Goal: Task Accomplishment & Management: Manage account settings

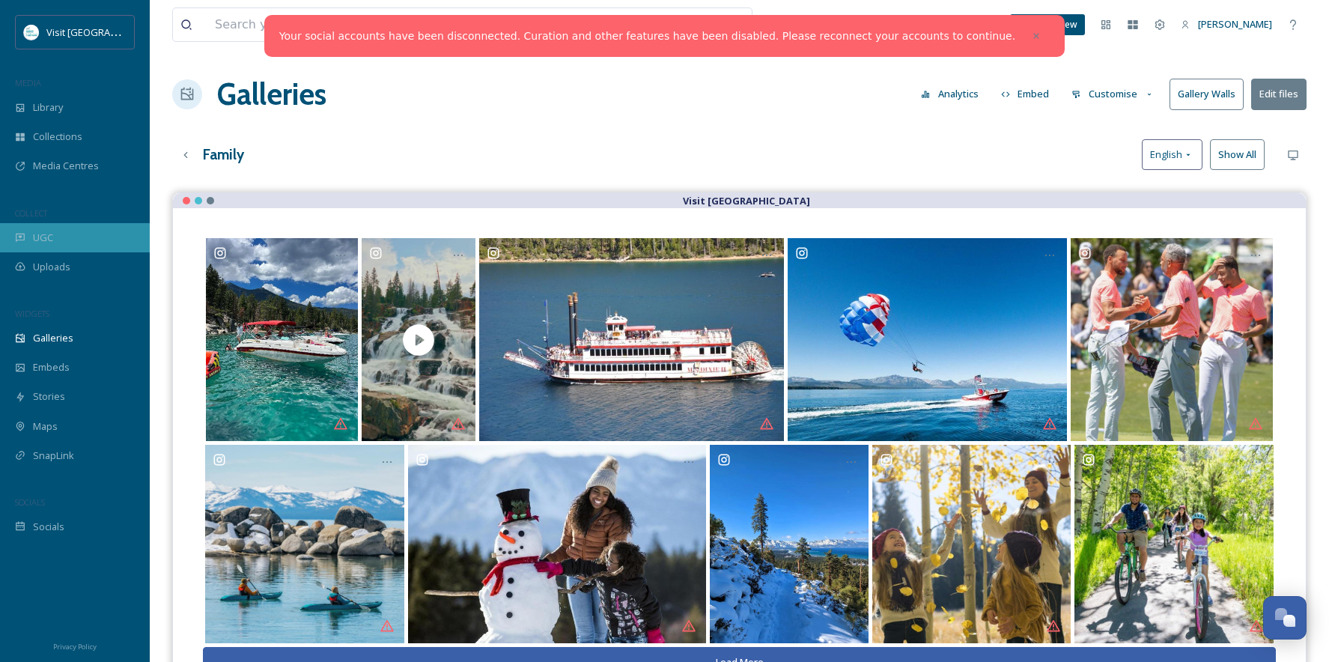
click at [46, 226] on div "UGC" at bounding box center [75, 237] width 150 height 29
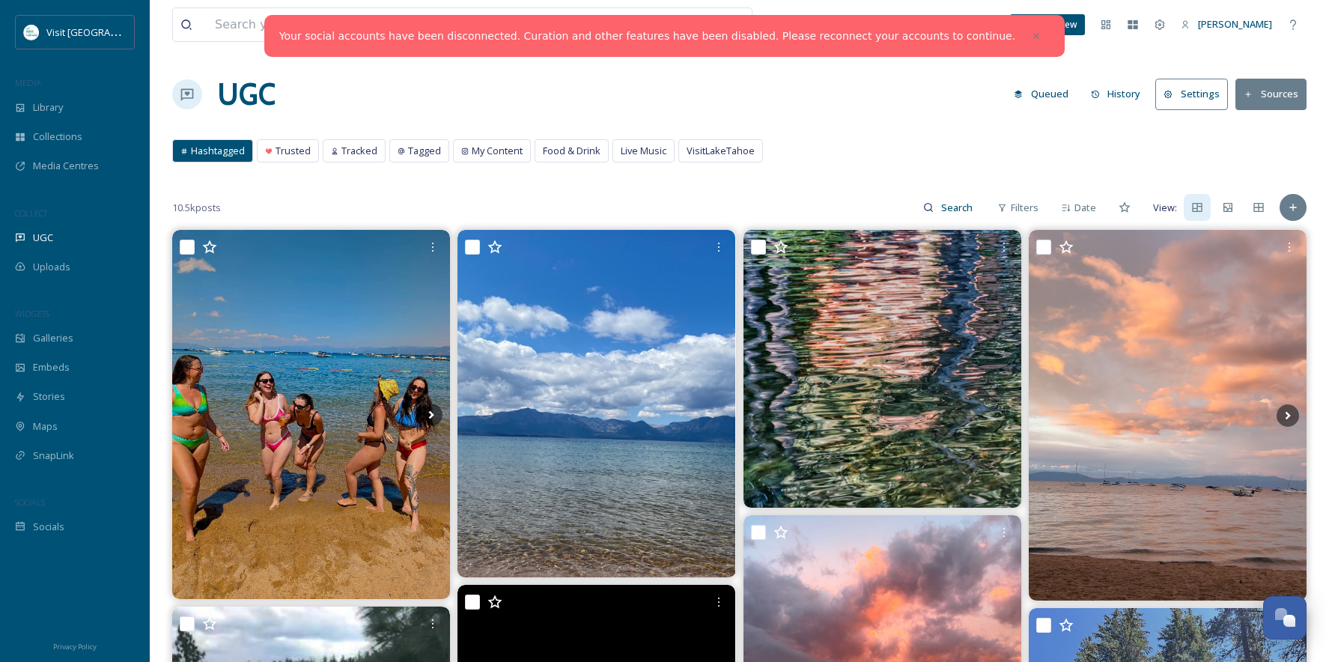
click at [898, 36] on link "Your social accounts have been disconnected. Curation and other features have b…" at bounding box center [647, 36] width 736 height 16
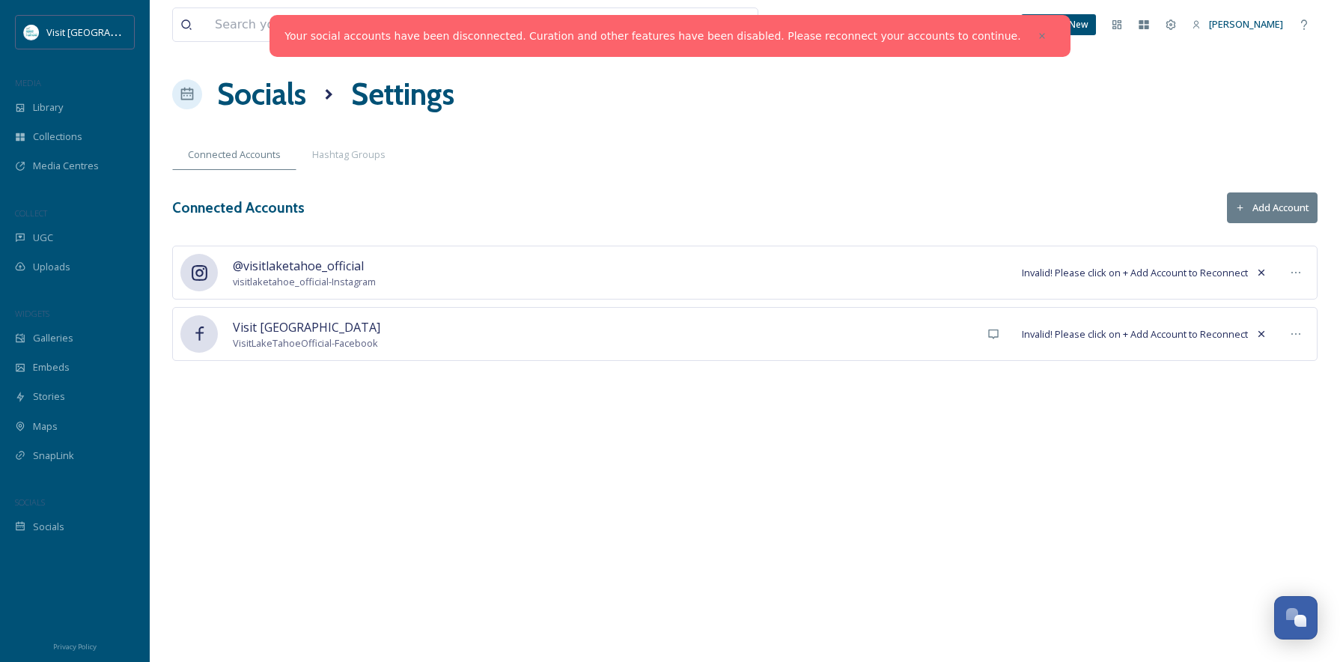
click at [1173, 276] on span "Invalid! Please click on + Add Account to Reconnect" at bounding box center [1135, 273] width 226 height 14
click at [1278, 201] on button "Add Account" at bounding box center [1272, 207] width 91 height 31
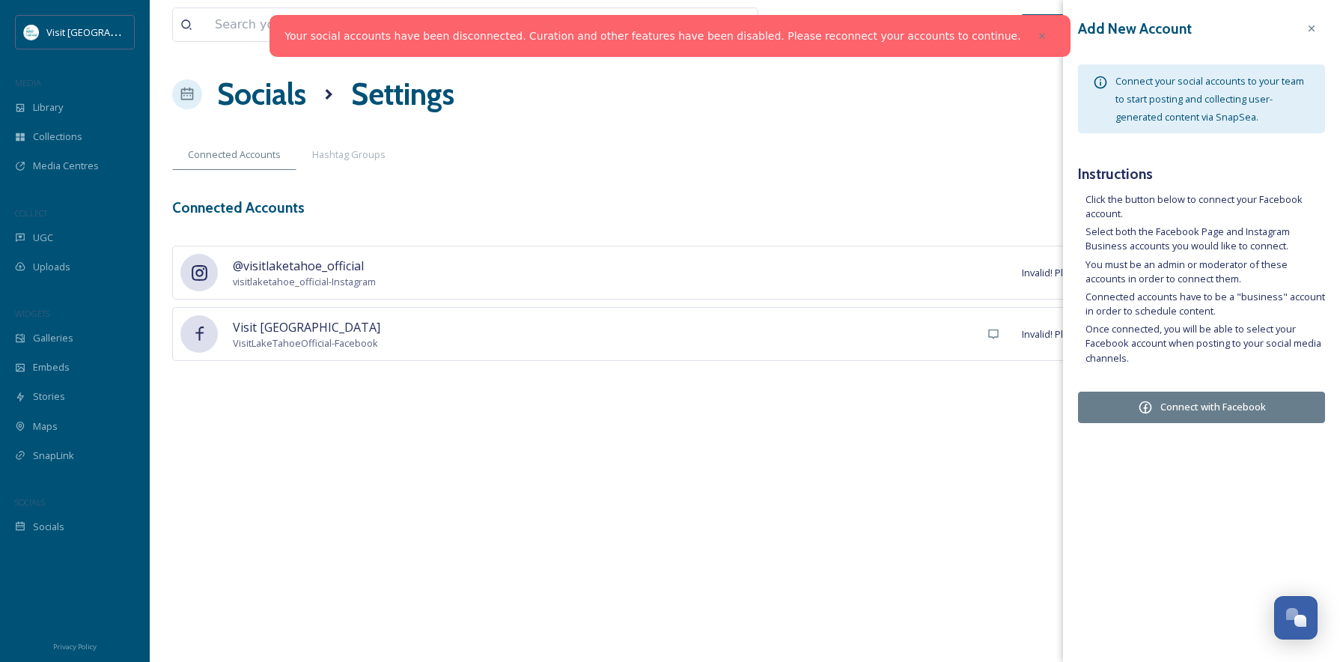
click at [1212, 411] on button "Connect with Facebook" at bounding box center [1201, 407] width 247 height 31
click at [1305, 18] on div at bounding box center [1312, 28] width 27 height 27
